Goal: Information Seeking & Learning: Learn about a topic

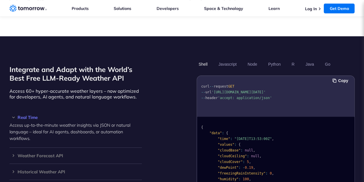
scroll to position [518, 0]
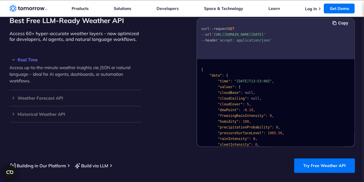
click at [33, 64] on p "Access up-to-the-minute weather insights via JSON or natural language – ideal f…" at bounding box center [76, 74] width 132 height 20
click at [33, 58] on h3 "Real Time" at bounding box center [76, 60] width 132 height 4
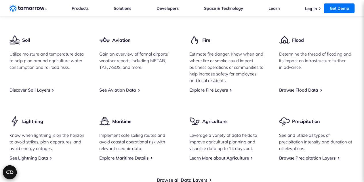
scroll to position [864, 0]
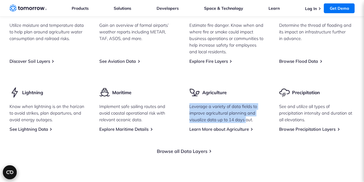
drag, startPoint x: 186, startPoint y: 98, endPoint x: 246, endPoint y: 110, distance: 61.5
click at [246, 110] on div "Weather Core Explore 40+ key weather data fields, including temperature, dewpoi…" at bounding box center [183, 28] width 346 height 207
click at [246, 112] on p "Leverage a variety of data fields to improve agricultural planning and visualiz…" at bounding box center [228, 113] width 76 height 20
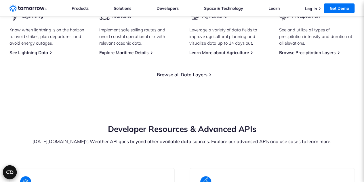
scroll to position [950, 0]
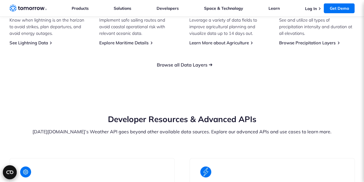
click at [196, 62] on link "Browse all Data Layers" at bounding box center [182, 65] width 51 height 6
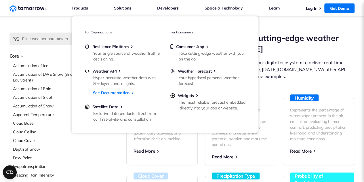
click at [74, 3] on li "Products Products For Organizations Resilience Platform Your single source of w…" at bounding box center [80, 8] width 16 height 16
click at [117, 72] on span "Weather API" at bounding box center [104, 71] width 24 height 5
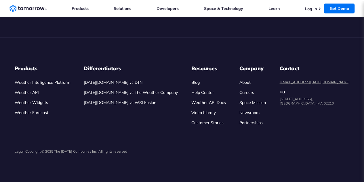
scroll to position [1613, 0]
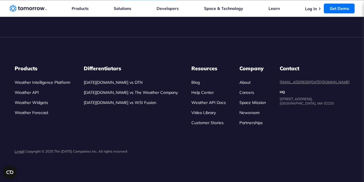
scroll to position [2045, 0]
